Goal: Transaction & Acquisition: Purchase product/service

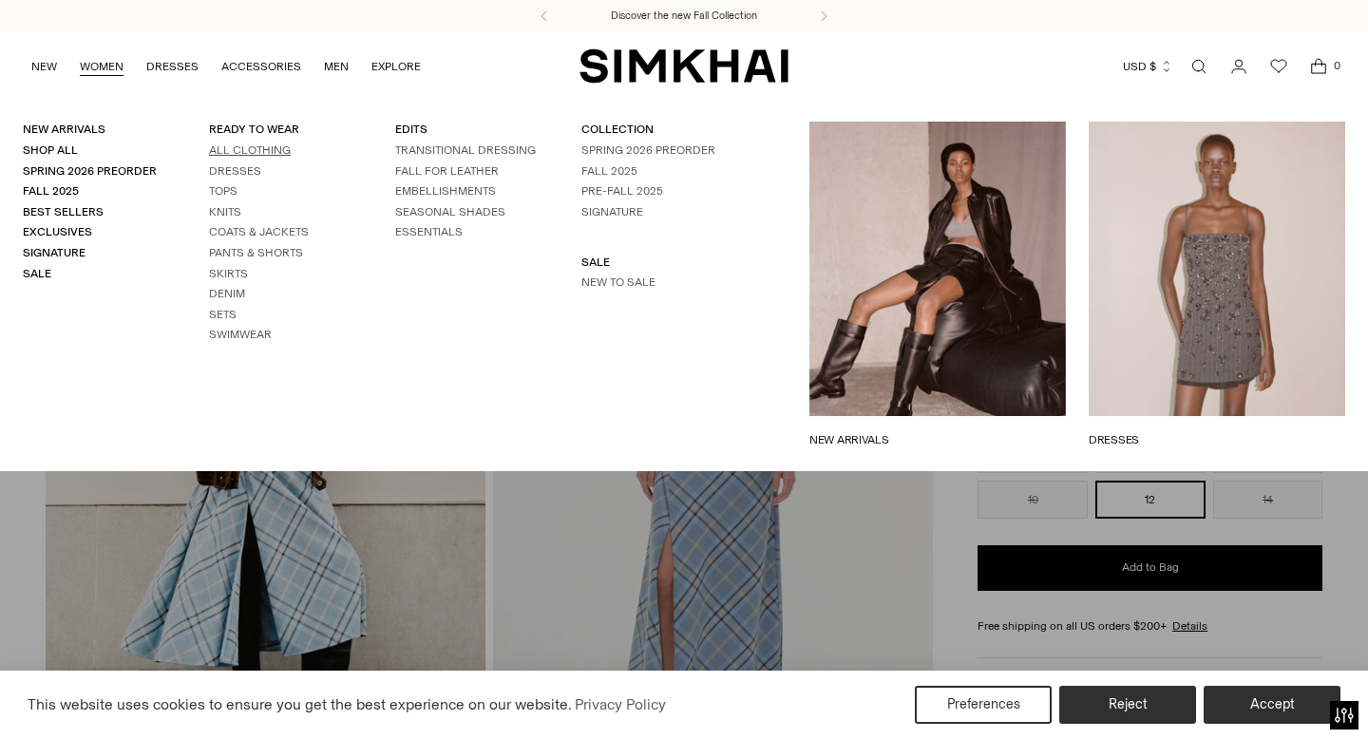
click at [213, 146] on link "All Clothing" at bounding box center [250, 149] width 82 height 13
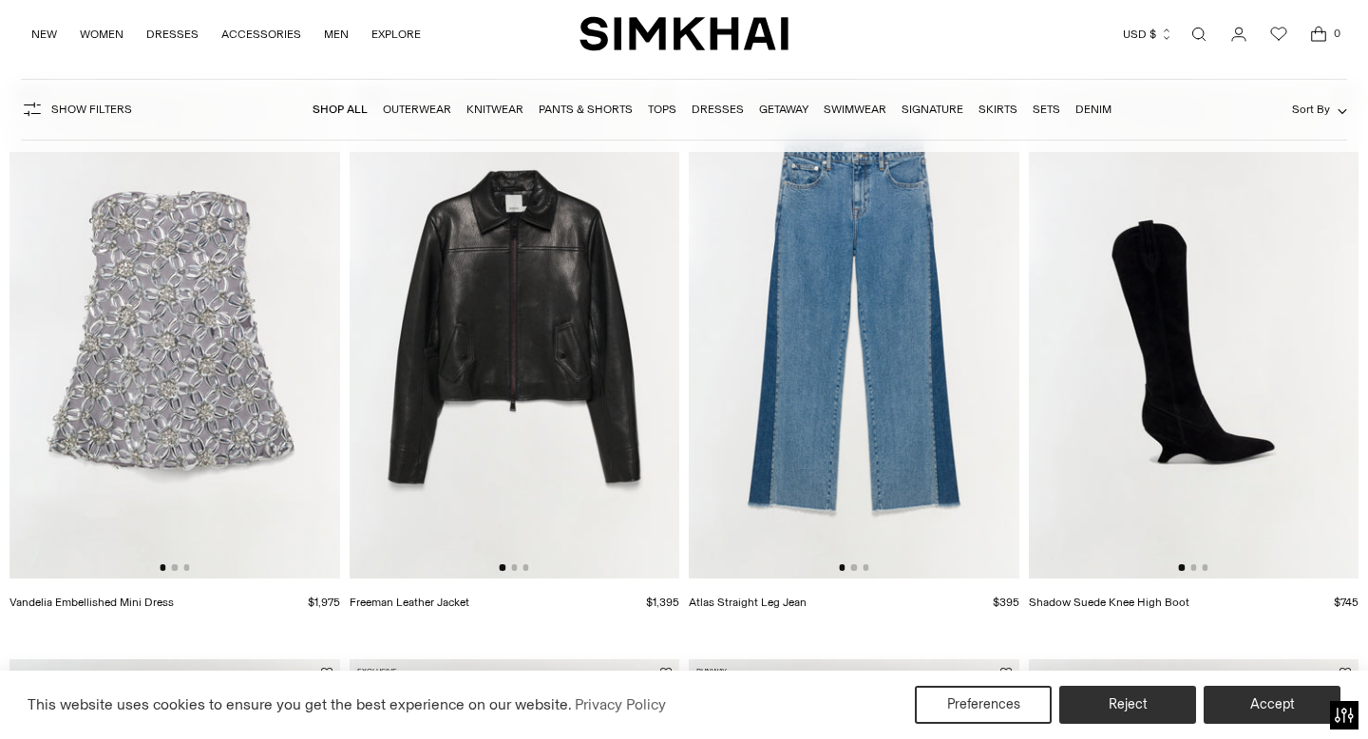
scroll to position [1400, 0]
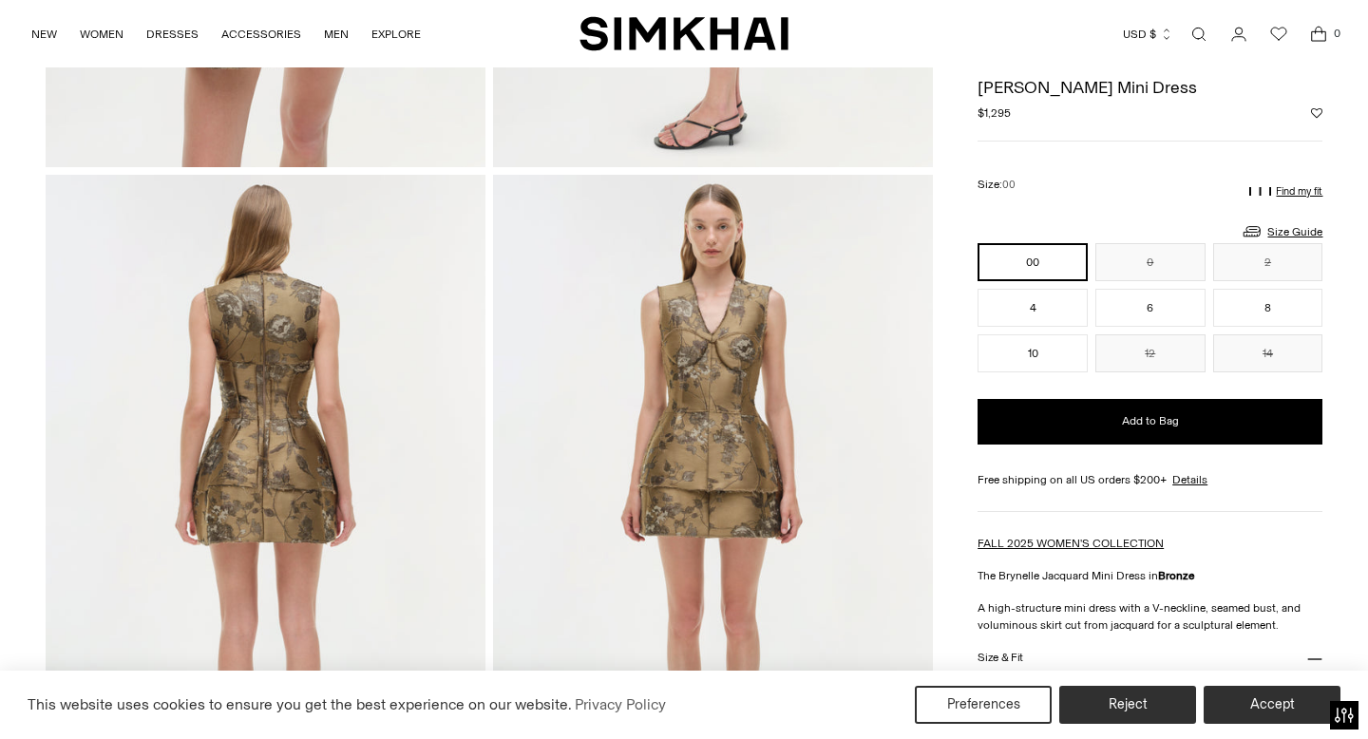
scroll to position [1168, 0]
